Goal: Task Accomplishment & Management: Use online tool/utility

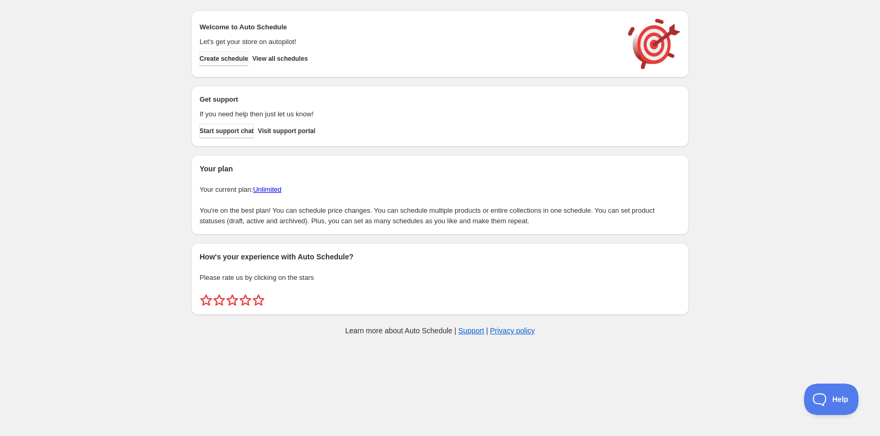
click at [239, 65] on button "Create schedule" at bounding box center [224, 58] width 49 height 15
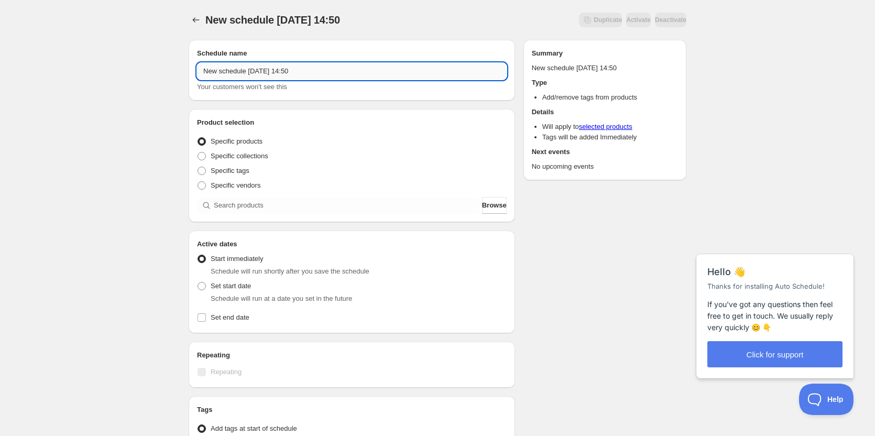
click at [317, 77] on input "New schedule [DATE] 14:50" at bounding box center [352, 71] width 310 height 17
paste input "Rotisserie"
drag, startPoint x: 301, startPoint y: 70, endPoint x: 192, endPoint y: 71, distance: 108.4
click at [192, 71] on div "Schedule name New schedule [DATE] 14:50Rotisserie Your customers won't see this" at bounding box center [352, 70] width 326 height 61
click at [319, 72] on input "Rotisserie" at bounding box center [352, 71] width 310 height 17
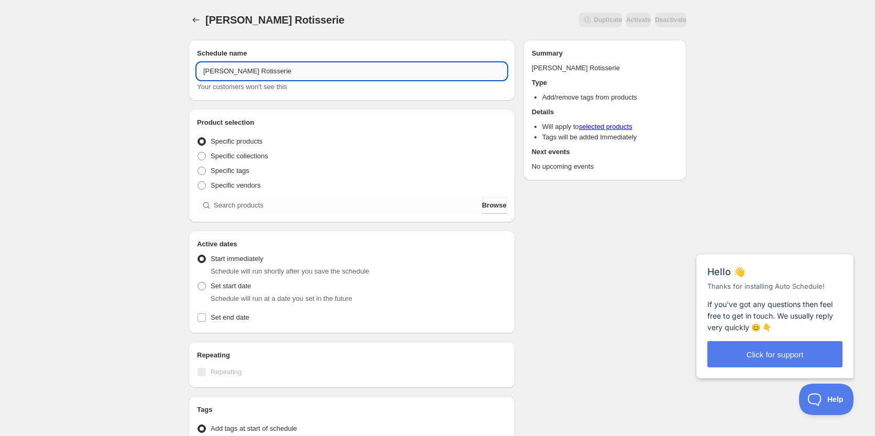
click at [315, 72] on input "[PERSON_NAME] Rotisserie" at bounding box center [352, 71] width 310 height 17
type input "[PERSON_NAME] going live"
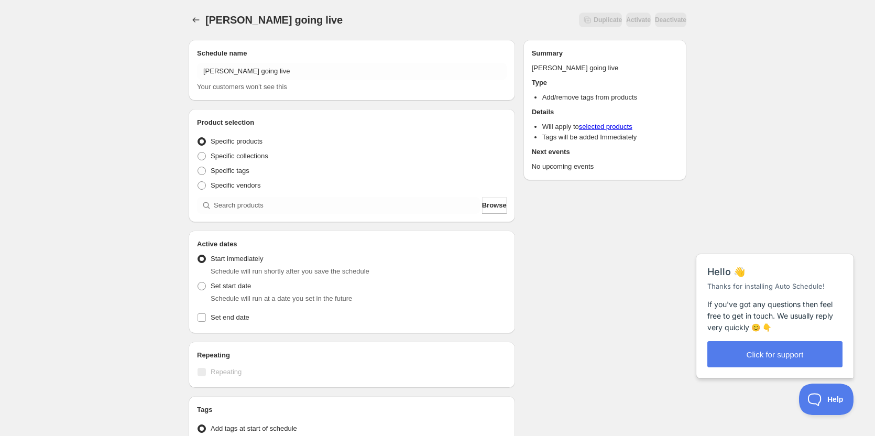
click at [145, 138] on div "[PERSON_NAME] going live. This page is ready [PERSON_NAME] Rotisserie going liv…" at bounding box center [437, 317] width 875 height 635
click at [274, 208] on input "search" at bounding box center [347, 205] width 266 height 17
click at [238, 198] on input "search" at bounding box center [347, 205] width 266 height 17
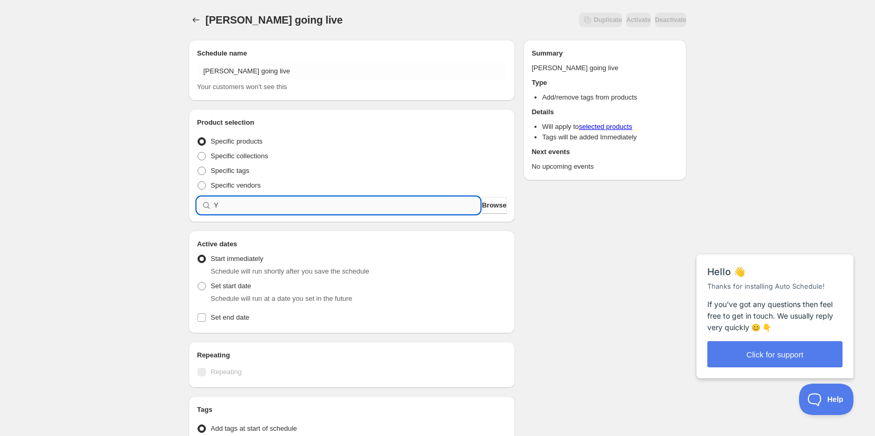
type input "Y"
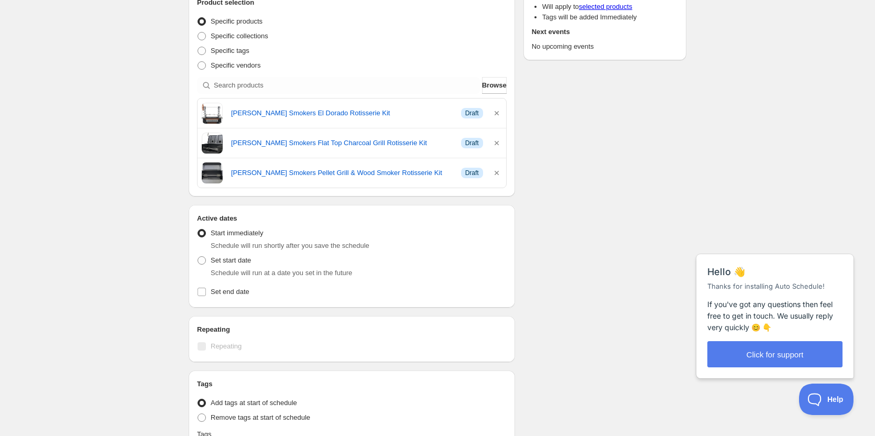
scroll to position [105, 0]
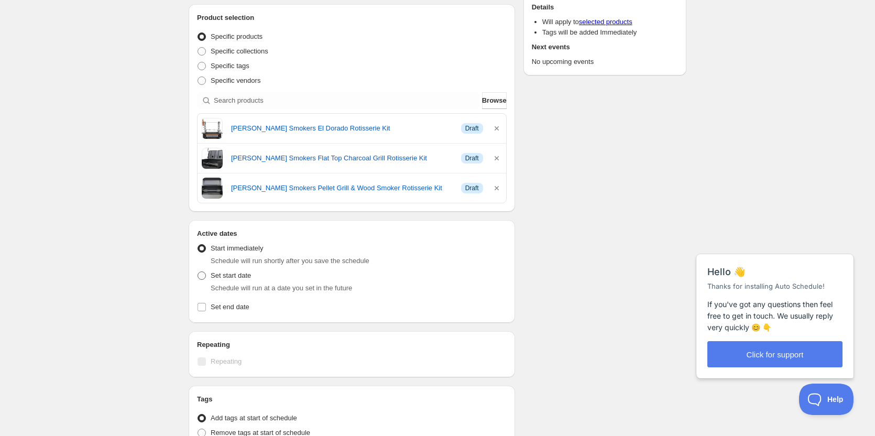
click at [226, 279] on span "Set start date" at bounding box center [231, 275] width 40 height 8
click at [198, 272] on input "Set start date" at bounding box center [197, 271] width 1 height 1
radio input "true"
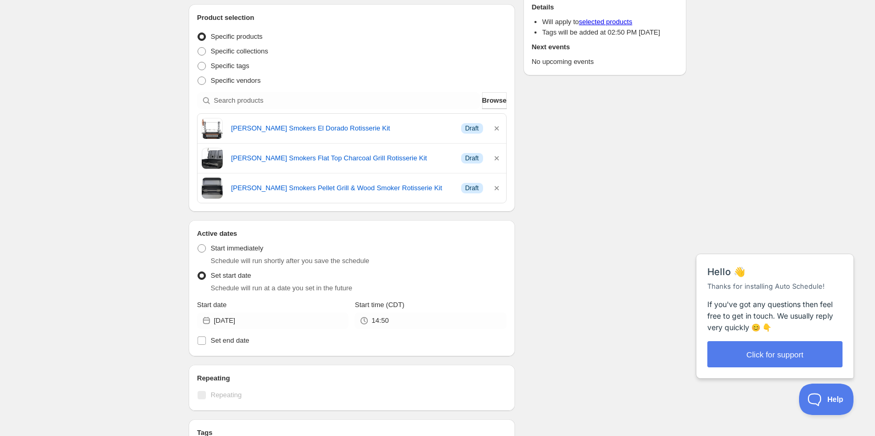
click at [203, 320] on icon at bounding box center [206, 320] width 10 height 10
click at [207, 321] on icon at bounding box center [206, 320] width 10 height 10
click at [270, 322] on input "[DATE]" at bounding box center [281, 320] width 135 height 17
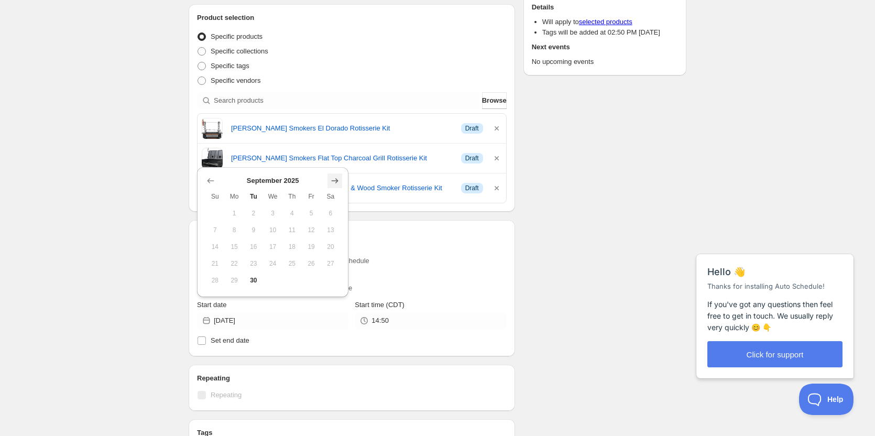
click at [337, 183] on icon "Show next month, October 2025" at bounding box center [334, 180] width 10 height 10
click at [273, 210] on span "1" at bounding box center [272, 213] width 11 height 8
type input "[DATE]"
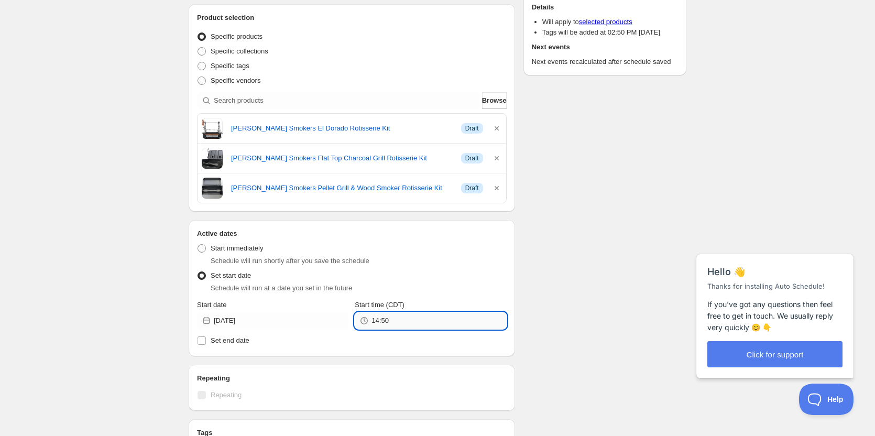
click at [397, 319] on input "14:50" at bounding box center [438, 320] width 135 height 17
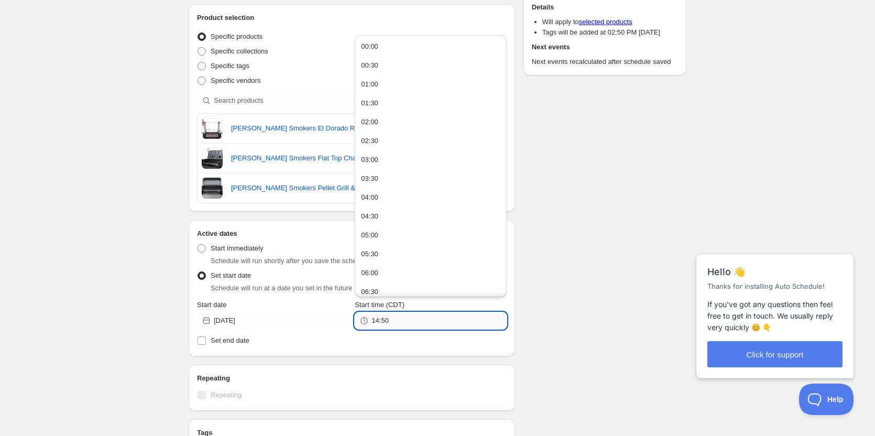
click at [397, 319] on input "14:50" at bounding box center [438, 320] width 135 height 17
click at [390, 168] on button "06:00" at bounding box center [430, 168] width 145 height 17
type input "06:00"
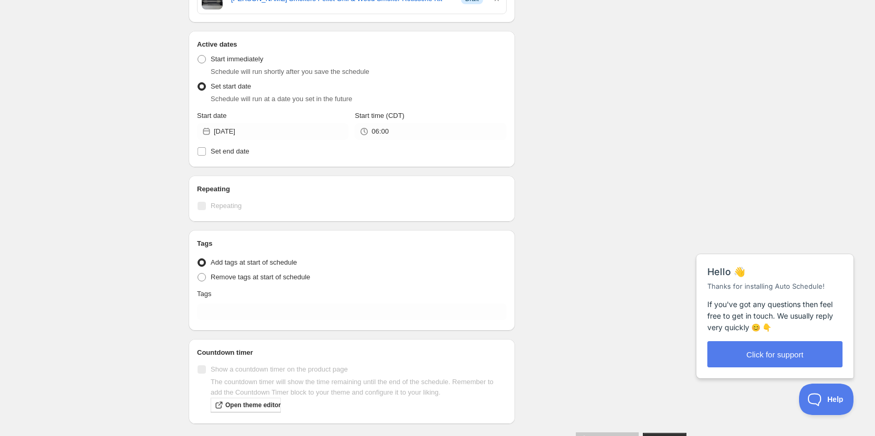
scroll to position [326, 0]
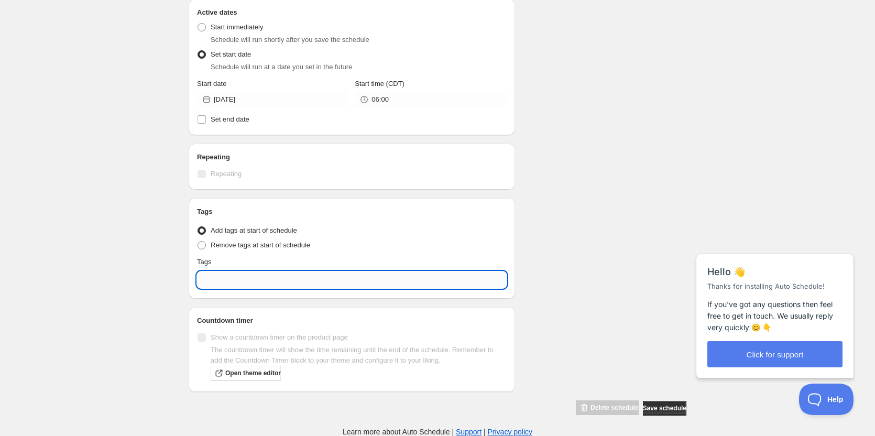
click at [226, 282] on input "text" at bounding box center [352, 279] width 310 height 17
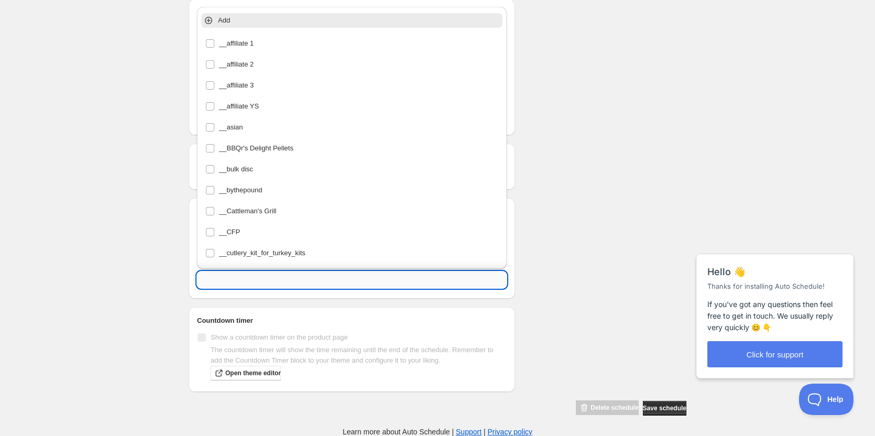
paste input "Rotisseries"
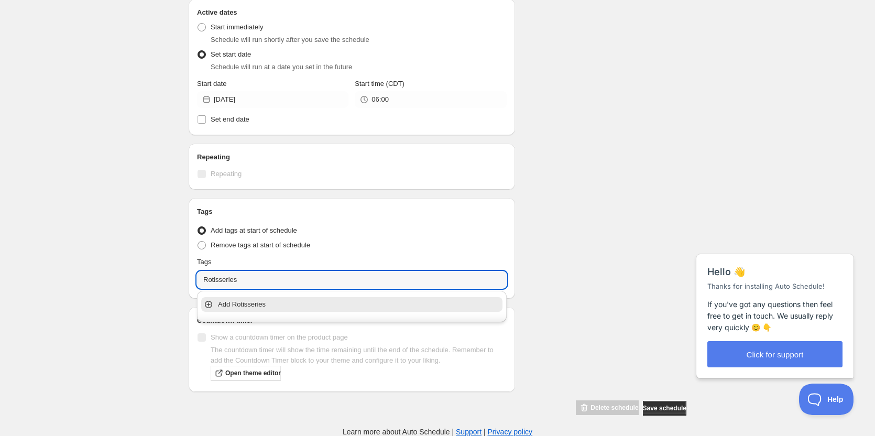
type input "Rotisseries"
drag, startPoint x: 267, startPoint y: 276, endPoint x: 156, endPoint y: 269, distance: 111.8
click at [156, 269] on div "[PERSON_NAME] going live. This page is ready [PERSON_NAME] Rotisserie going liv…" at bounding box center [437, 55] width 875 height 763
type input "R"
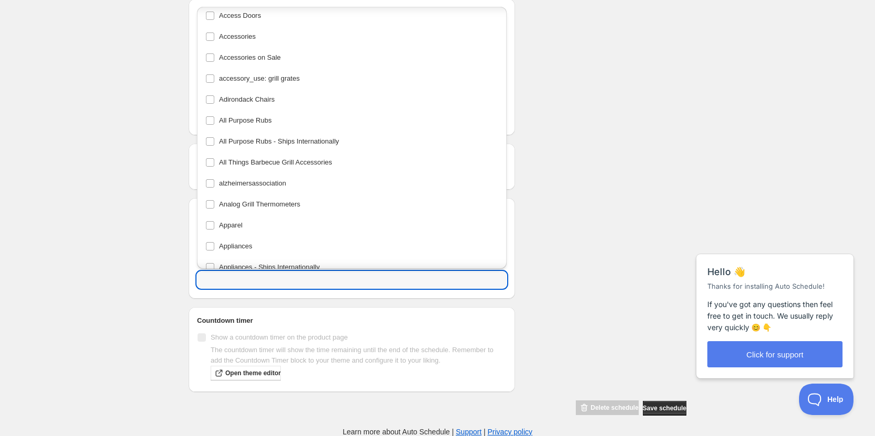
scroll to position [995, 0]
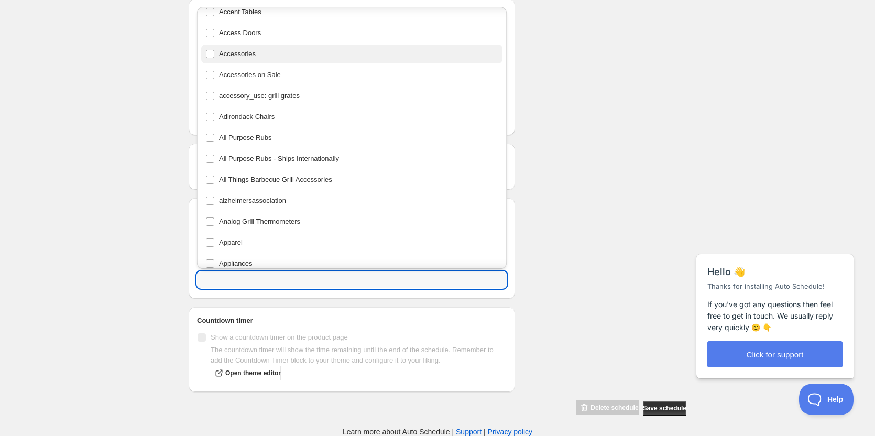
click at [237, 56] on div "Accessories" at bounding box center [351, 54] width 293 height 15
type input "Accessories"
checkbox input "true"
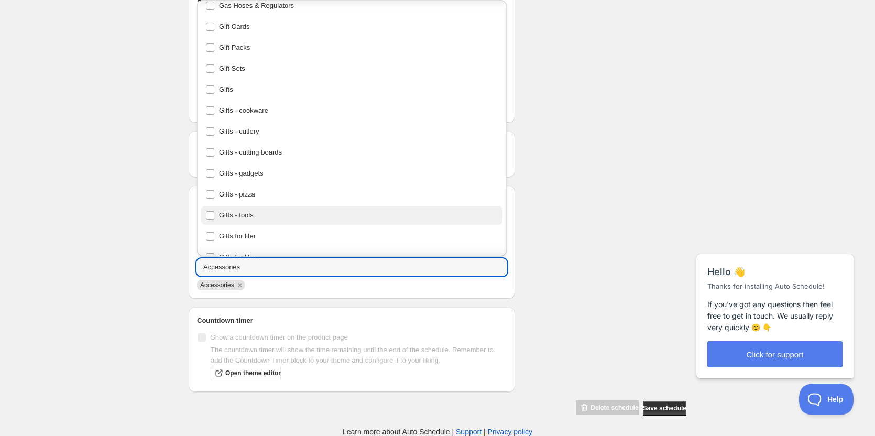
scroll to position [4959, 0]
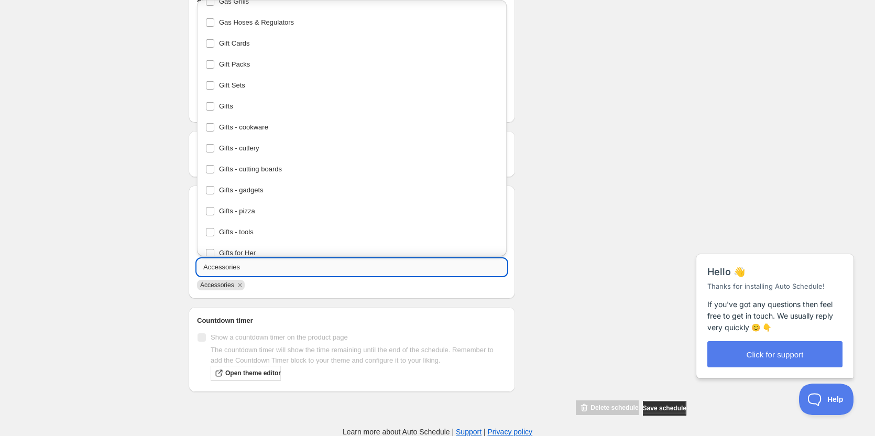
click at [245, 270] on input "Accessories" at bounding box center [352, 267] width 310 height 17
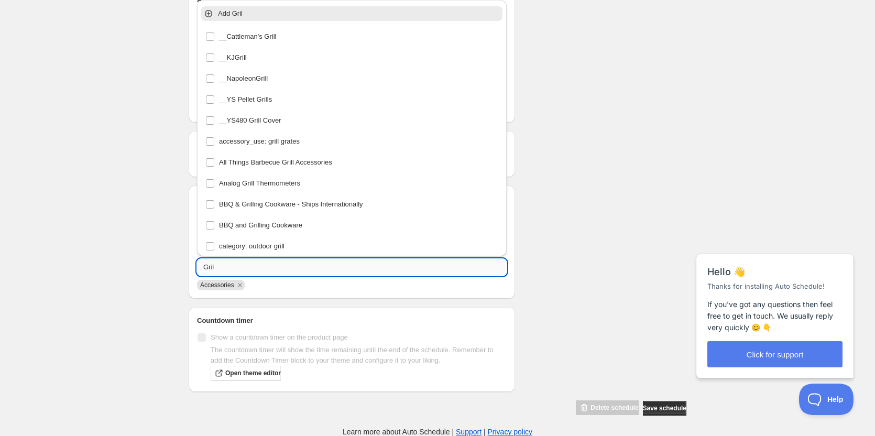
type input "Grill"
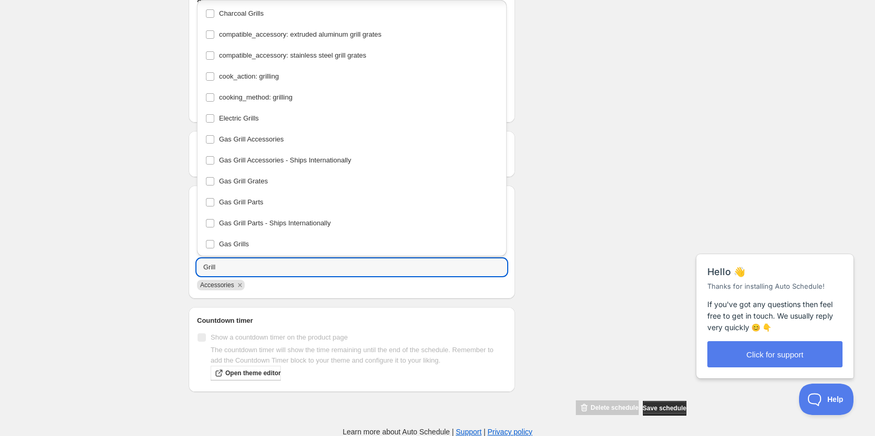
scroll to position [423, 0]
click at [242, 263] on input "Grill" at bounding box center [352, 267] width 310 height 17
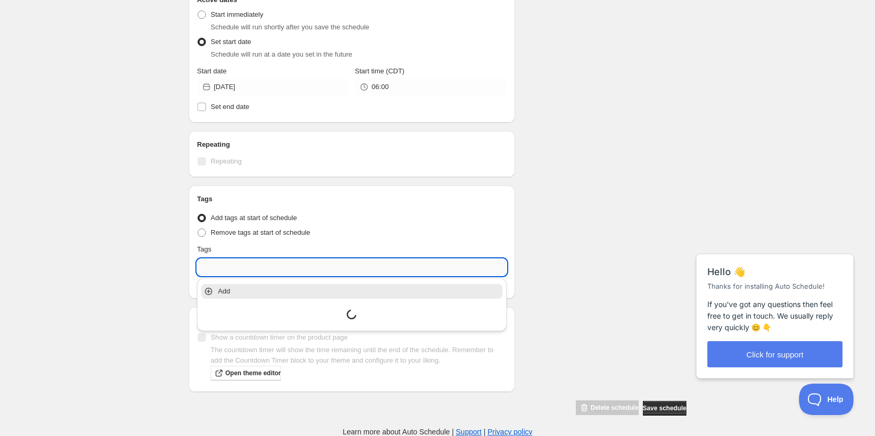
scroll to position [0, 0]
type input "N"
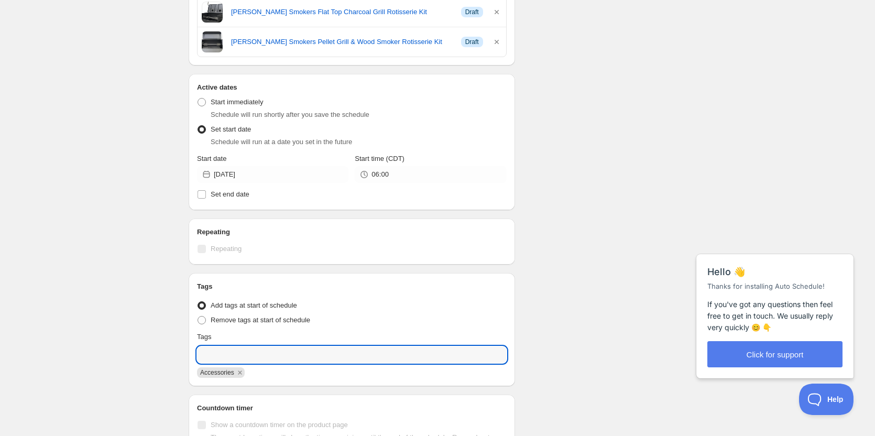
scroll to position [338, 0]
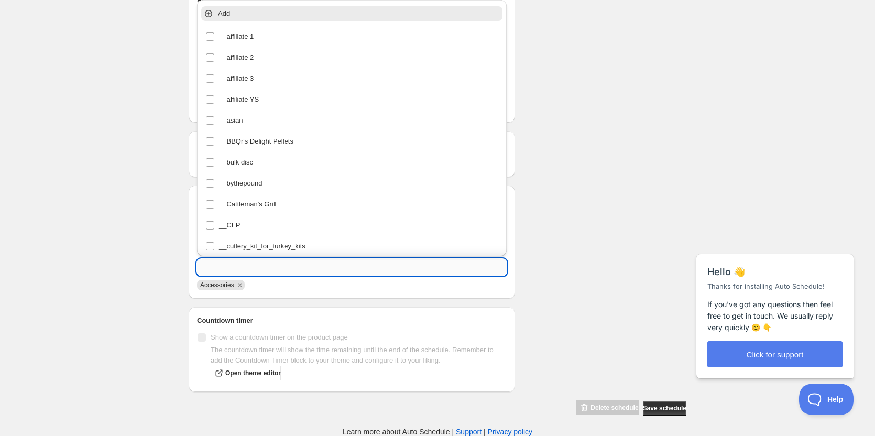
paste input "Rotisseries"
type input "Rotisseries"
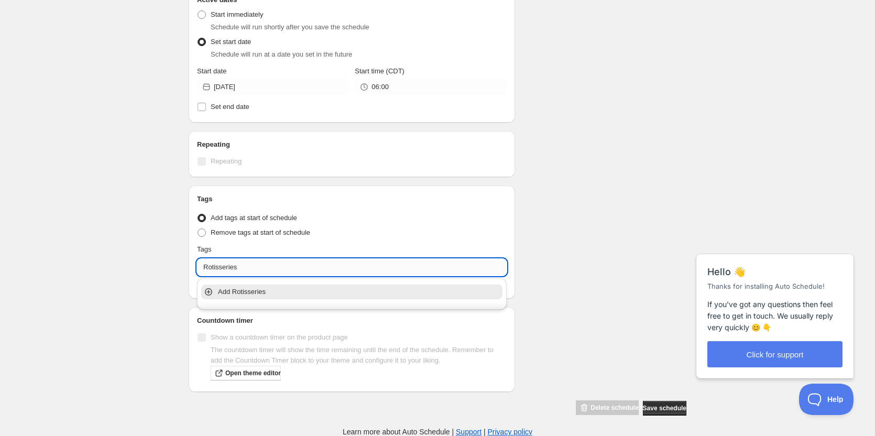
drag, startPoint x: 255, startPoint y: 270, endPoint x: 203, endPoint y: 268, distance: 51.4
click at [203, 268] on input "Rotisseries" at bounding box center [352, 267] width 310 height 17
click at [218, 265] on input "R" at bounding box center [352, 267] width 310 height 17
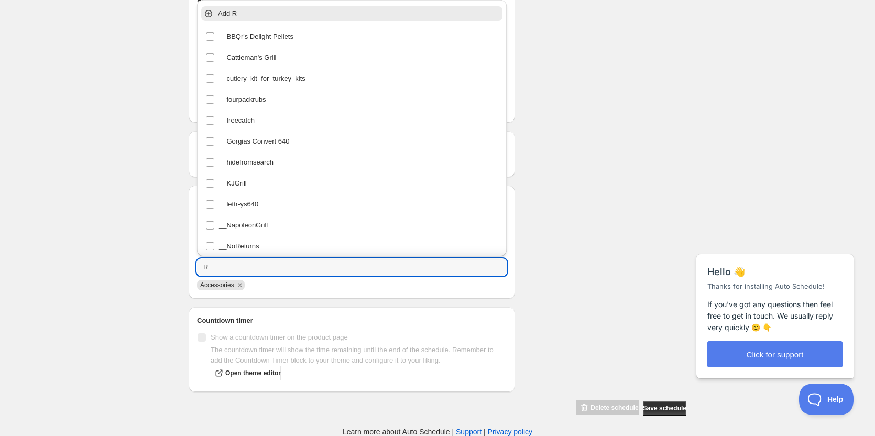
type input "R"
click at [117, 210] on div "[PERSON_NAME] going live. This page is ready [PERSON_NAME] Rotisserie going liv…" at bounding box center [437, 49] width 875 height 775
drag, startPoint x: 204, startPoint y: 263, endPoint x: 174, endPoint y: 260, distance: 29.5
click at [174, 260] on div "[PERSON_NAME] going live. This page is ready [PERSON_NAME] Rotisserie going liv…" at bounding box center [437, 49] width 875 height 775
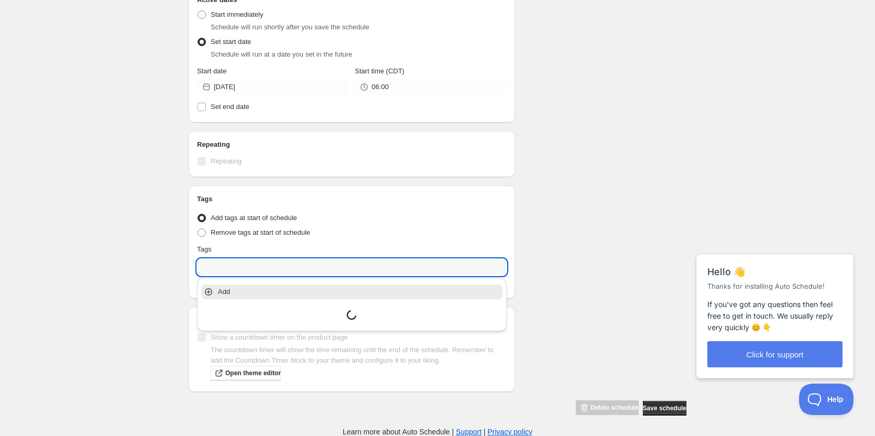
click at [166, 261] on div "[PERSON_NAME] going live. This page is ready [PERSON_NAME] Rotisserie going liv…" at bounding box center [437, 49] width 875 height 775
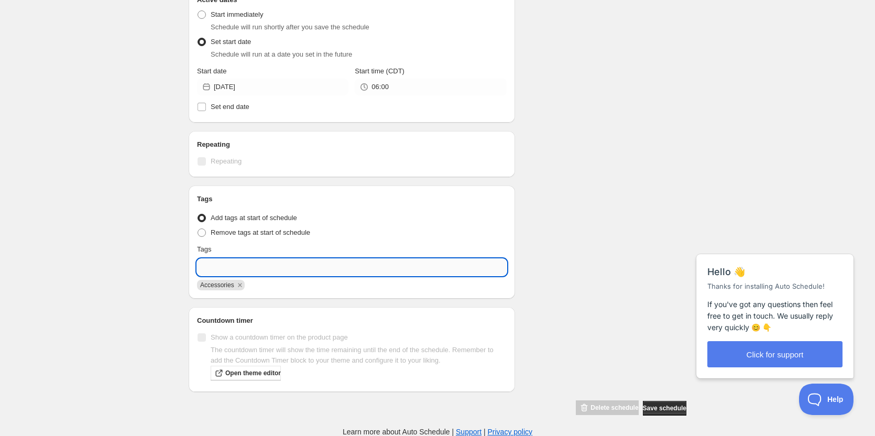
click at [230, 263] on input "text" at bounding box center [352, 267] width 310 height 17
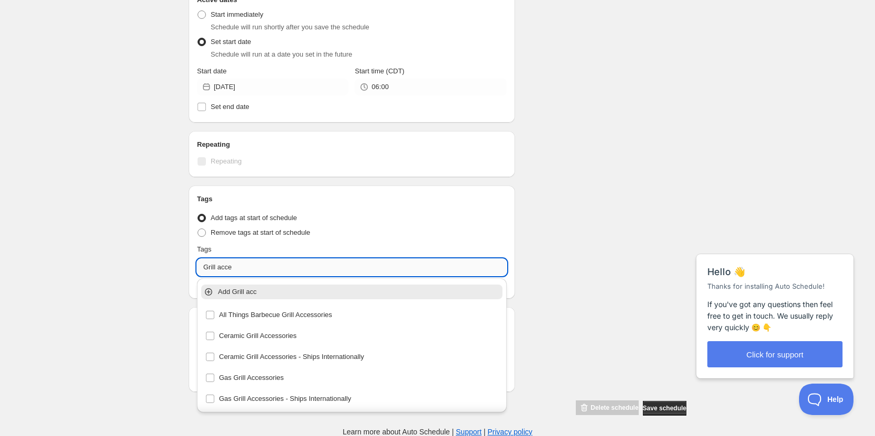
type input "Grill acces"
click at [229, 270] on input "Grill acces" at bounding box center [352, 267] width 310 height 17
drag, startPoint x: 250, startPoint y: 270, endPoint x: 180, endPoint y: 267, distance: 69.7
click at [180, 267] on div "Schedule name [PERSON_NAME] going live Your customers won't see this Product se…" at bounding box center [433, 54] width 506 height 723
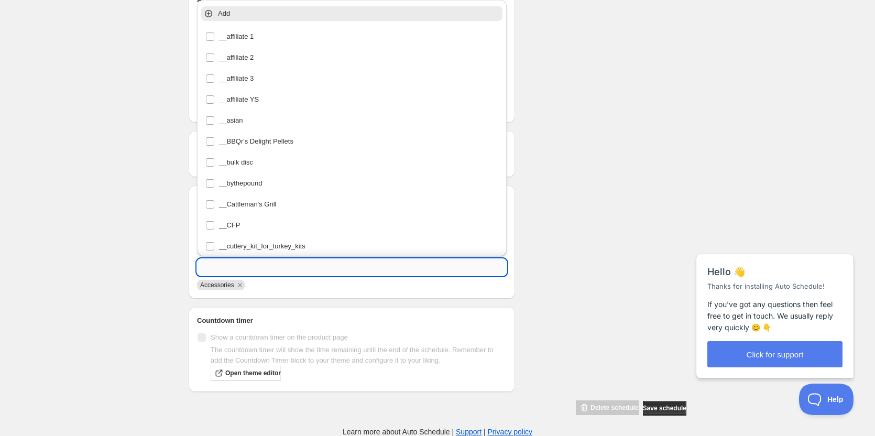
click at [245, 266] on input "text" at bounding box center [352, 267] width 310 height 17
paste input "Grill Accessories"
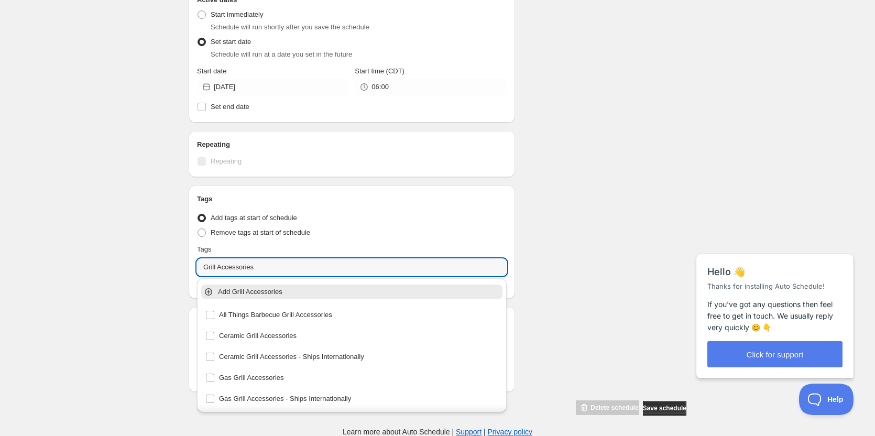
click at [259, 295] on p "Add Grill Accessories" at bounding box center [359, 292] width 282 height 10
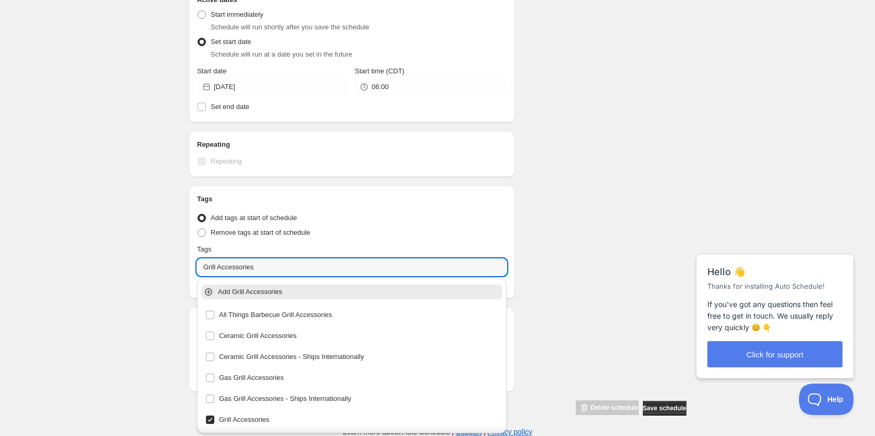
type input "Grill Accessories"
click at [130, 289] on div "[PERSON_NAME] going live. This page is ready [PERSON_NAME] Rotisserie going liv…" at bounding box center [437, 49] width 875 height 775
drag, startPoint x: 261, startPoint y: 265, endPoint x: 58, endPoint y: 256, distance: 202.9
click at [58, 256] on div "[PERSON_NAME] going live. This page is ready [PERSON_NAME] Rotisserie going liv…" at bounding box center [437, 49] width 875 height 775
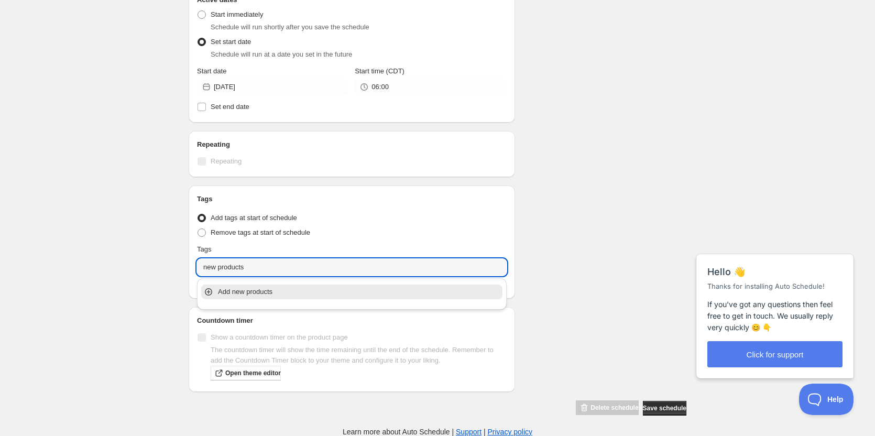
type input "new products"
click at [272, 290] on p "Add new products" at bounding box center [359, 292] width 282 height 10
drag, startPoint x: 261, startPoint y: 272, endPoint x: 143, endPoint y: 270, distance: 117.9
click at [143, 270] on div "[PERSON_NAME] going live. This page is ready [PERSON_NAME] Rotisserie going liv…" at bounding box center [437, 49] width 875 height 775
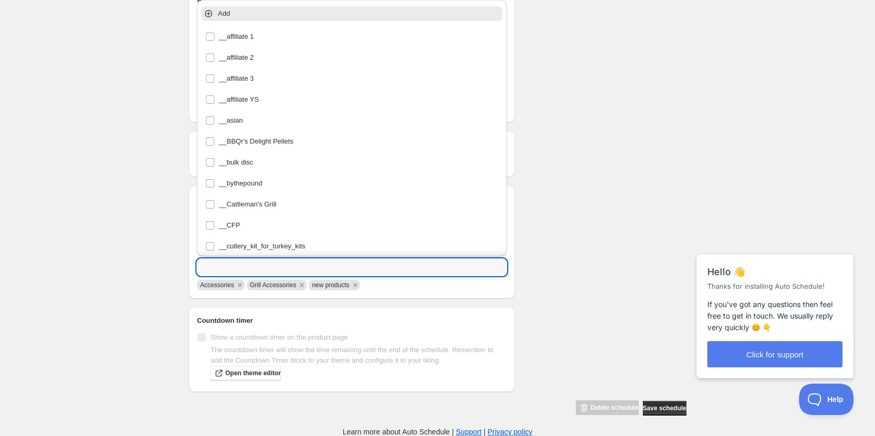
paste input "Rotisseries"
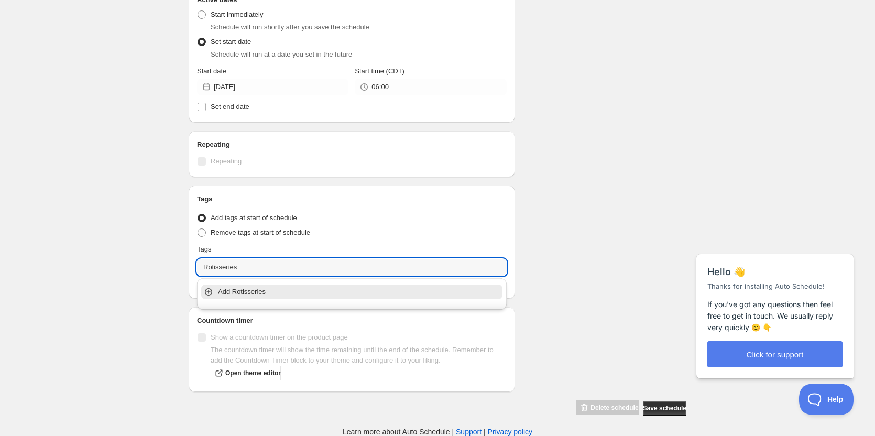
click at [257, 291] on p "Add Rotisseries" at bounding box center [359, 292] width 282 height 10
type input "Rotisseries"
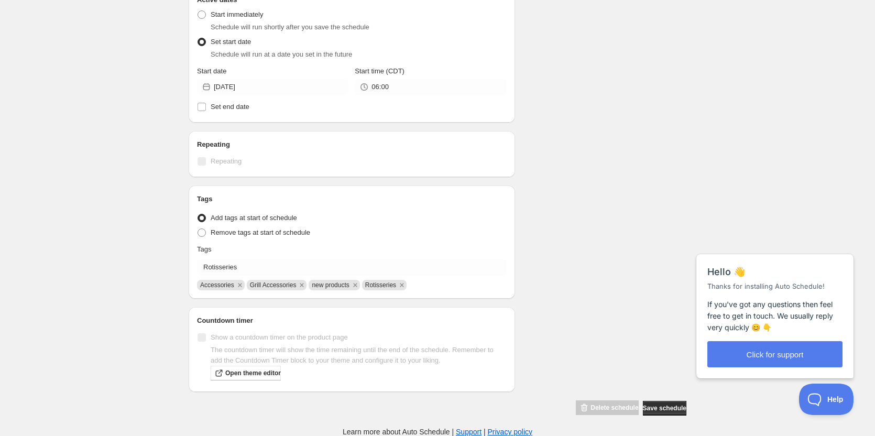
click at [662, 281] on div "Schedule name [PERSON_NAME] going live Your customers won't see this Product se…" at bounding box center [433, 54] width 506 height 723
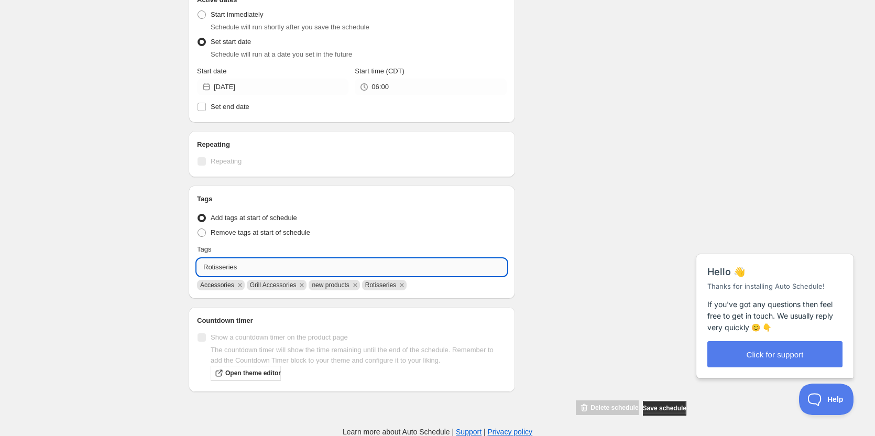
click at [337, 273] on input "Rotisseries" at bounding box center [352, 267] width 310 height 17
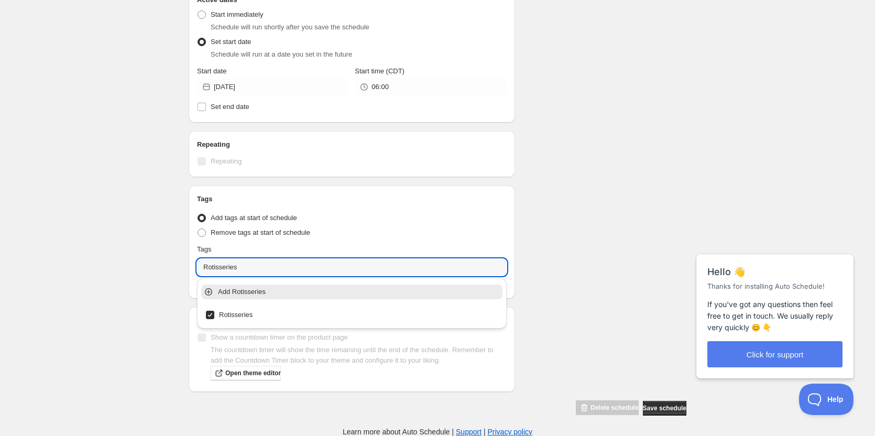
click at [606, 225] on div "Schedule name [PERSON_NAME] going live Your customers won't see this Product se…" at bounding box center [433, 54] width 506 height 723
drag, startPoint x: 249, startPoint y: 266, endPoint x: 131, endPoint y: 263, distance: 117.9
click at [131, 263] on div "[PERSON_NAME] going live. This page is ready [PERSON_NAME] Rotisserie going liv…" at bounding box center [437, 49] width 875 height 775
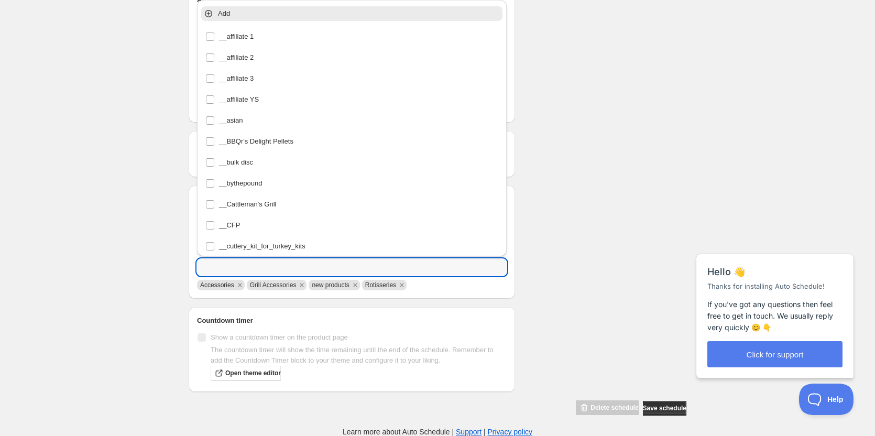
click at [149, 268] on div "[PERSON_NAME] going live. This page is ready [PERSON_NAME] Rotisserie going liv…" at bounding box center [437, 49] width 875 height 775
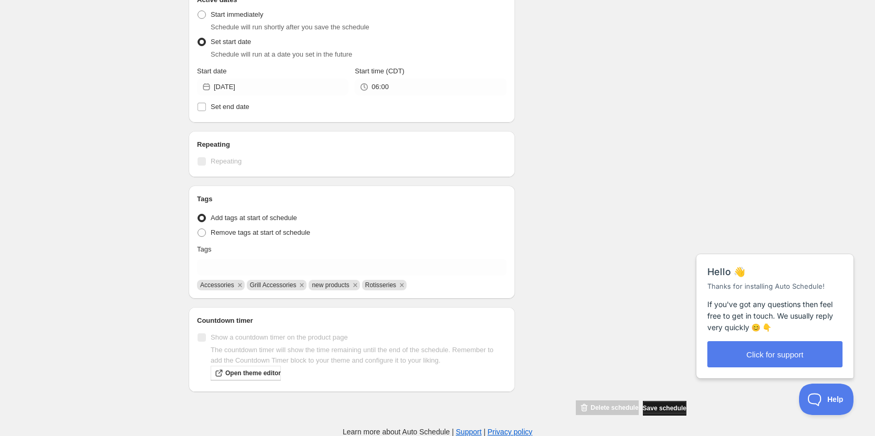
click at [652, 408] on span "Save schedule" at bounding box center [664, 408] width 43 height 8
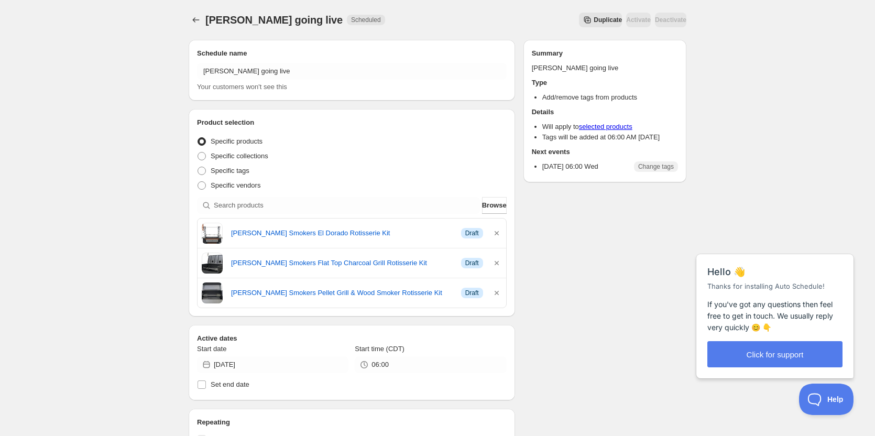
click at [116, 116] on div "[PERSON_NAME] going live. This page is ready [PERSON_NAME] Rotisserie going liv…" at bounding box center [437, 357] width 875 height 714
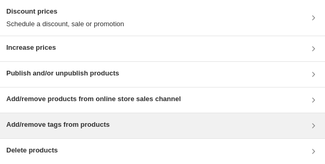
click at [94, 128] on h3 "Add/remove tags from products" at bounding box center [57, 124] width 103 height 10
